Goal: Check status: Check status

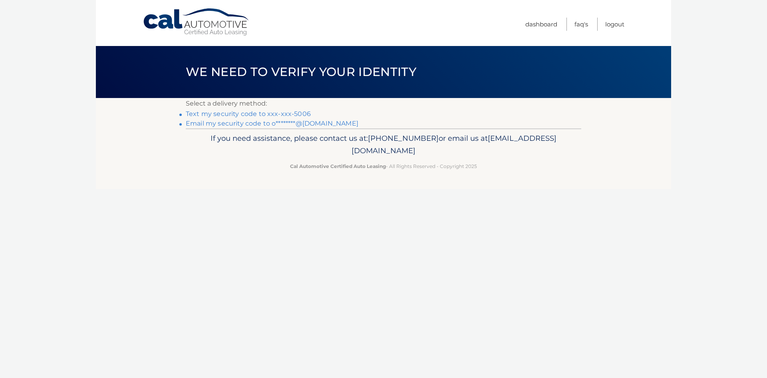
click at [279, 115] on link "Text my security code to xxx-xxx-5006" at bounding box center [248, 114] width 125 height 8
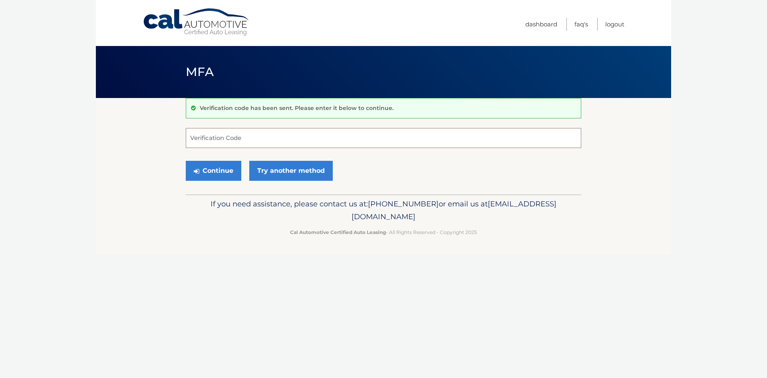
click at [271, 135] on input "Verification Code" at bounding box center [384, 138] width 396 height 20
type input "523231"
click at [221, 168] on button "Continue" at bounding box center [214, 171] width 56 height 20
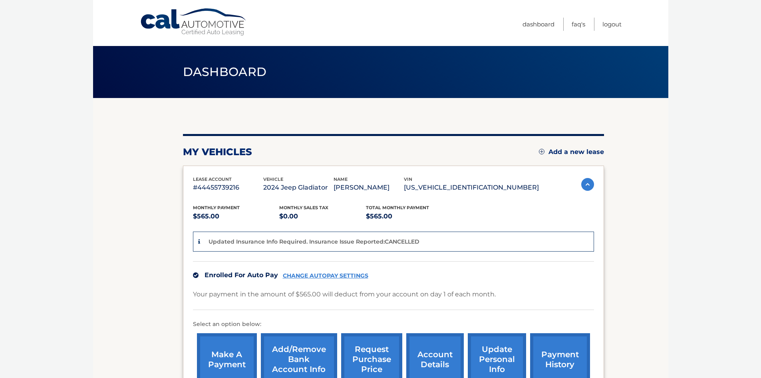
click at [687, 231] on body "Cal Automotive Menu Dashboard FAQ's Logout" at bounding box center [380, 189] width 761 height 378
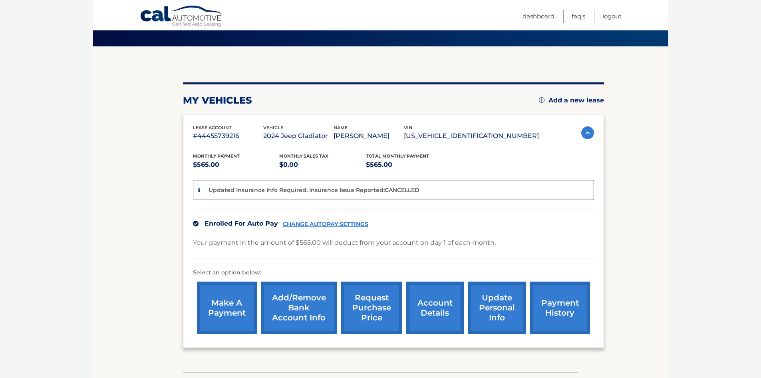
scroll to position [80, 0]
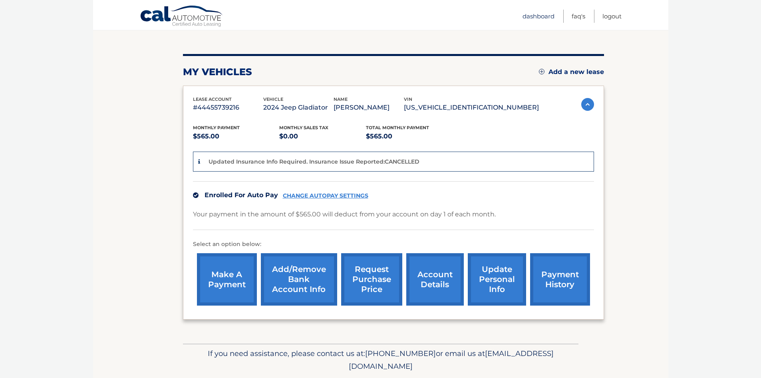
click at [542, 19] on link "Dashboard" at bounding box center [539, 16] width 32 height 13
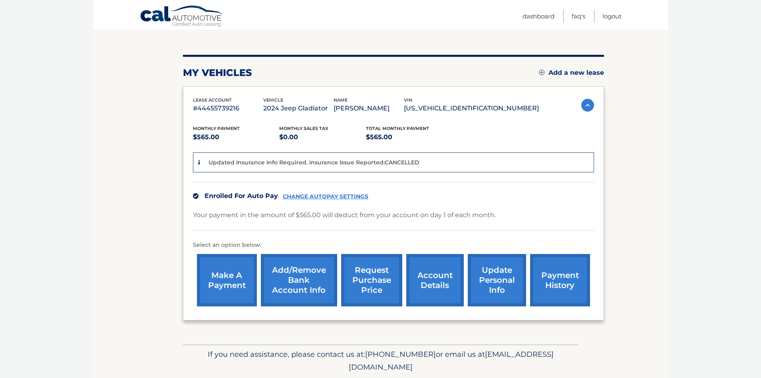
scroll to position [80, 0]
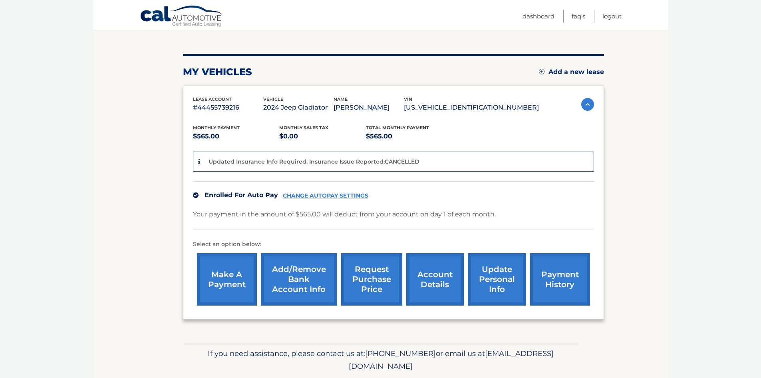
click at [427, 278] on link "account details" at bounding box center [435, 279] width 58 height 52
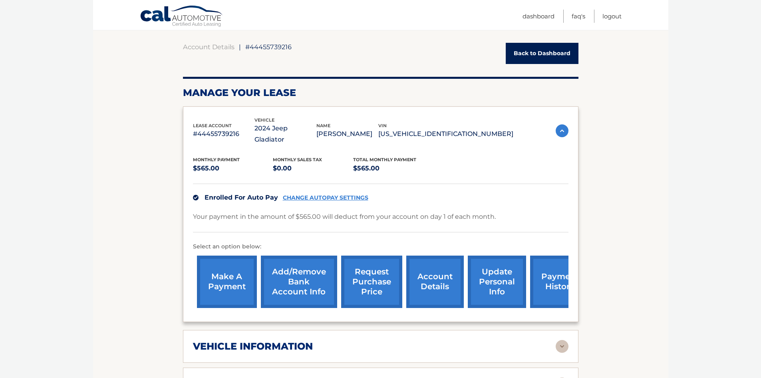
scroll to position [160, 0]
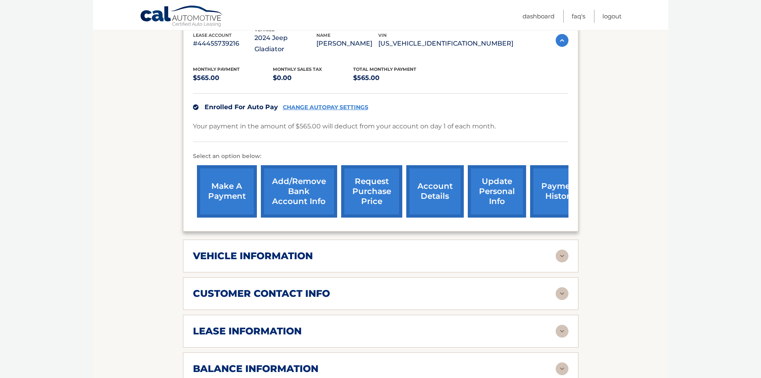
click at [551, 185] on link "payment history" at bounding box center [560, 191] width 60 height 52
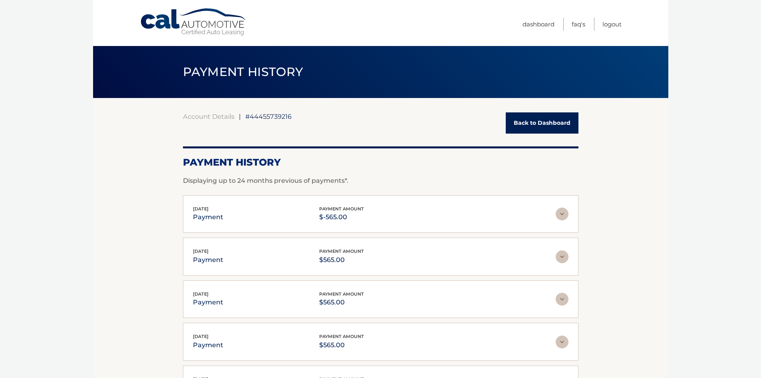
click at [562, 213] on img at bounding box center [562, 213] width 13 height 13
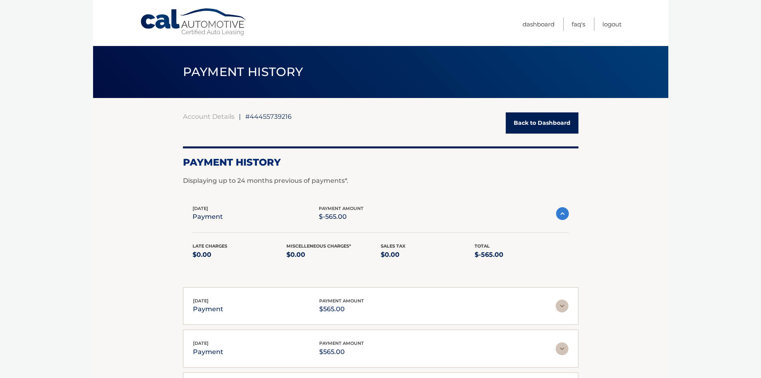
click at [664, 286] on section "Account Details | #44455739216 Back to Dashboard Payment History Displaying up …" at bounding box center [380, 306] width 575 height 416
